Goal: Find contact information: Find contact information

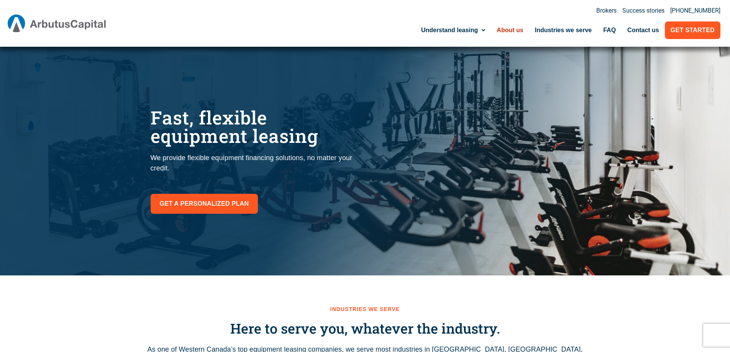
click at [513, 29] on link "About us" at bounding box center [510, 30] width 38 height 18
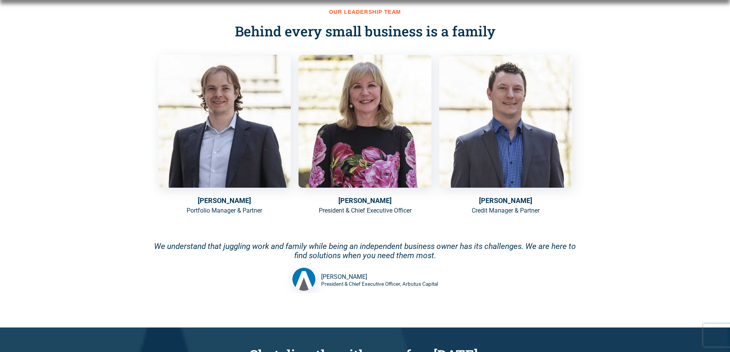
scroll to position [537, 0]
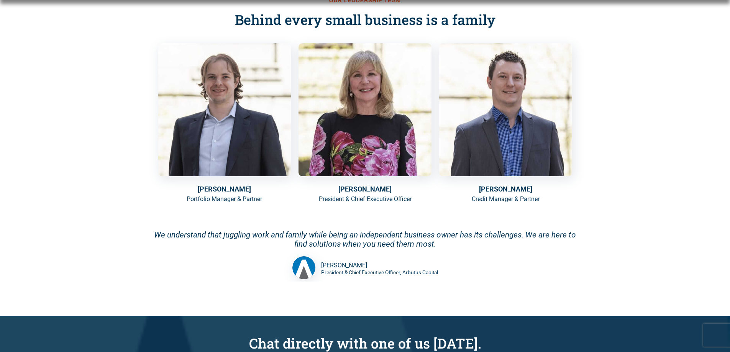
click at [225, 199] on p "Portfolio Manager & Partner" at bounding box center [224, 199] width 133 height 9
click at [226, 193] on h5 "Michael Benda" at bounding box center [224, 189] width 133 height 10
click at [344, 188] on h5 "Elizabeth Benda" at bounding box center [365, 189] width 133 height 10
click at [372, 196] on p "President & Chief Executive Officer" at bounding box center [365, 199] width 133 height 9
click at [513, 192] on h5 "Joey Benda" at bounding box center [505, 189] width 133 height 10
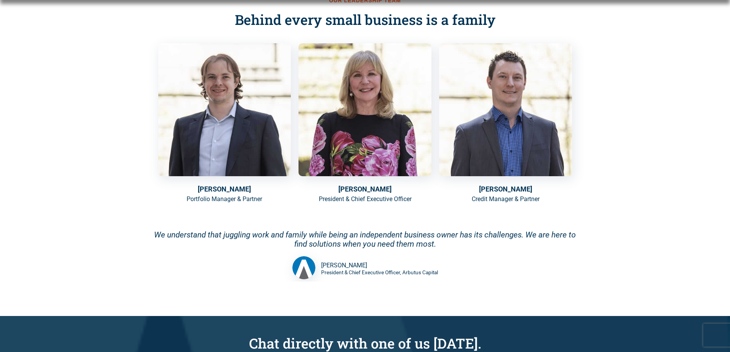
click at [516, 202] on p "Credit Manager & Partner" at bounding box center [505, 199] width 133 height 9
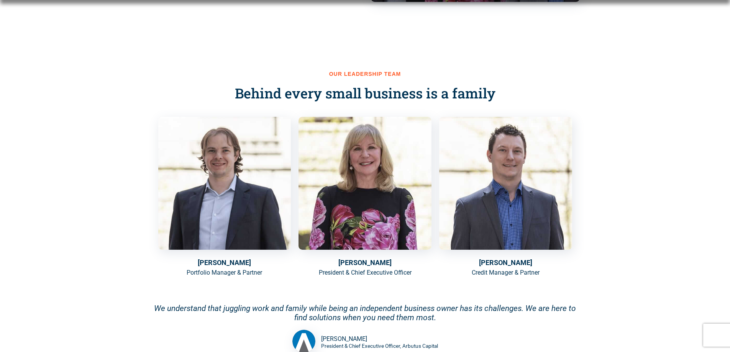
scroll to position [477, 0]
